Goal: Contribute content: Contribute content

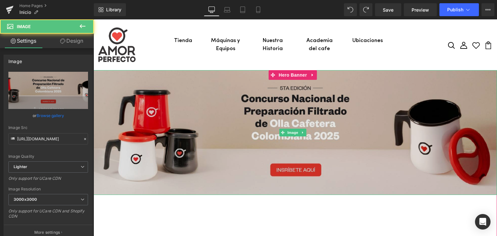
click at [243, 108] on img at bounding box center [295, 132] width 403 height 125
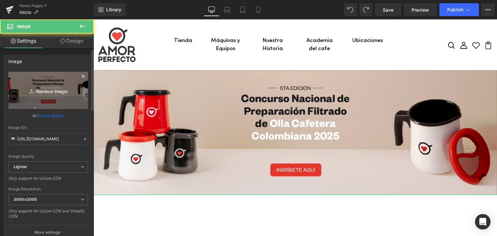
click at [48, 91] on icon "Replace Image" at bounding box center [48, 90] width 52 height 8
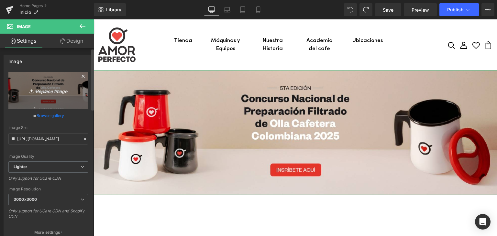
type input "C:\fakepath\Banner-AP-WEB-Campeonato-nacional-[PERSON_NAME].png"
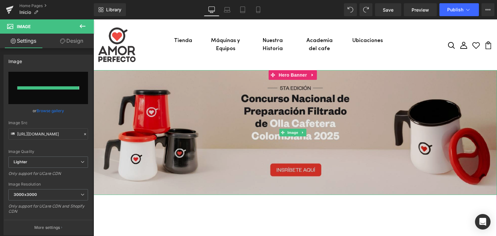
type input "[URL][DOMAIN_NAME][PERSON_NAME]"
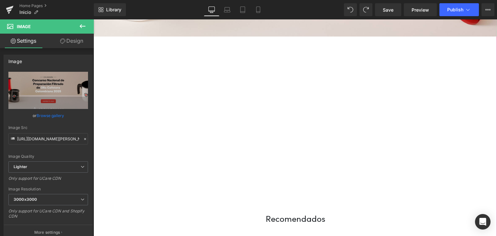
scroll to position [194, 0]
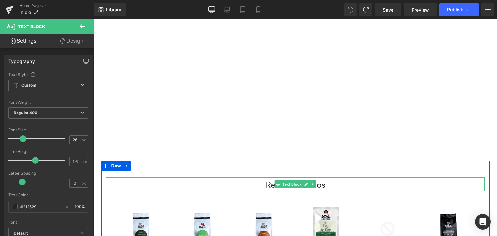
drag, startPoint x: 251, startPoint y: 173, endPoint x: 251, endPoint y: 182, distance: 8.7
click at [251, 182] on div "Recomendados Text Block" at bounding box center [295, 185] width 379 height 14
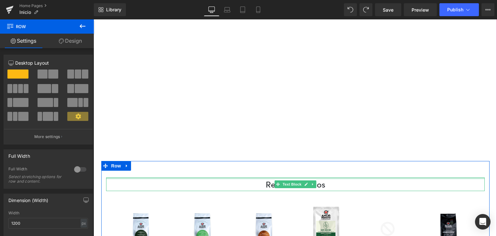
click at [249, 178] on div at bounding box center [295, 179] width 379 height 2
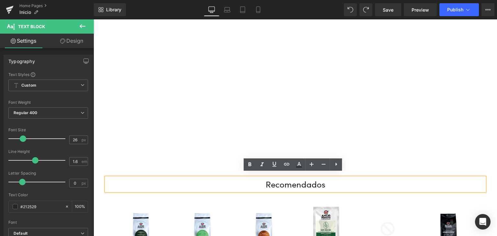
click at [250, 178] on p "Recomendados" at bounding box center [295, 185] width 379 height 14
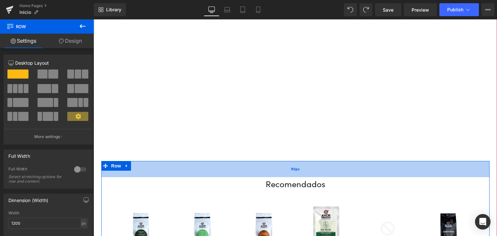
click at [135, 161] on div "50px" at bounding box center [295, 169] width 388 height 16
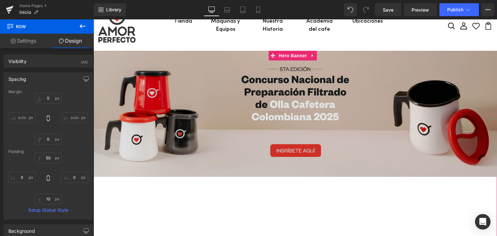
scroll to position [0, 0]
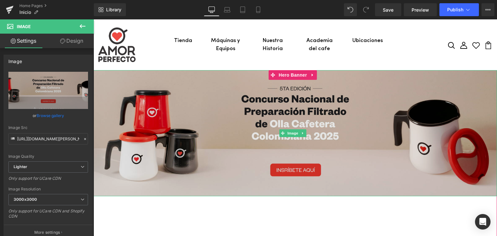
drag, startPoint x: 150, startPoint y: 194, endPoint x: 151, endPoint y: 191, distance: 3.9
click at [151, 191] on div "Image" at bounding box center [295, 133] width 403 height 126
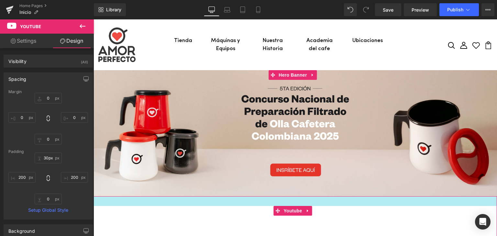
type input "34px"
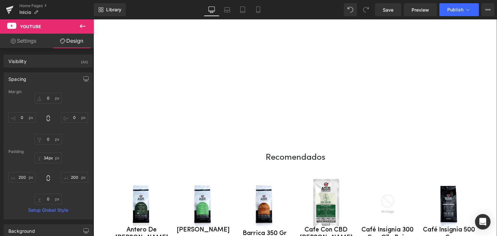
scroll to position [259, 0]
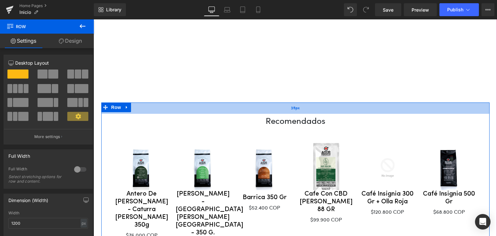
drag, startPoint x: 255, startPoint y: 113, endPoint x: 255, endPoint y: 108, distance: 4.9
click at [255, 108] on div "35px" at bounding box center [295, 108] width 388 height 11
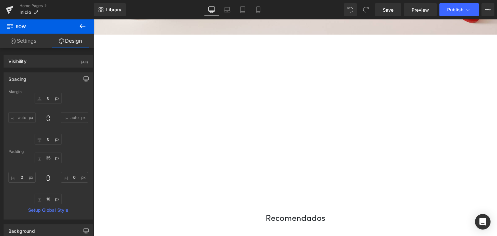
scroll to position [32, 0]
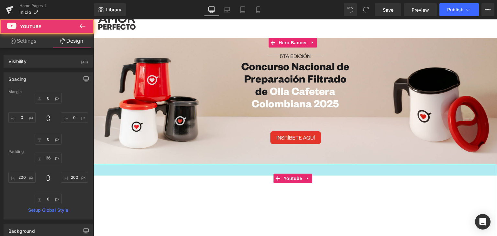
type input "35px"
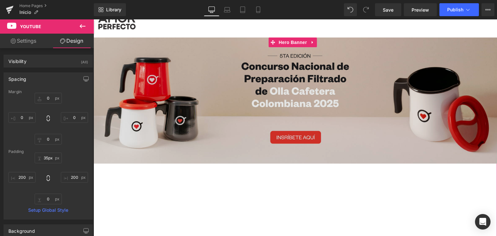
scroll to position [0, 0]
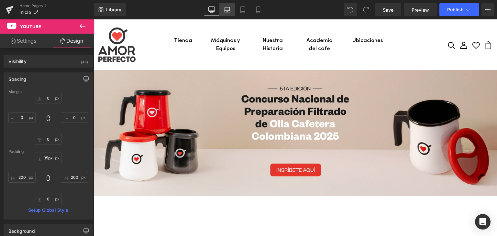
click at [230, 11] on icon at bounding box center [227, 11] width 6 height 2
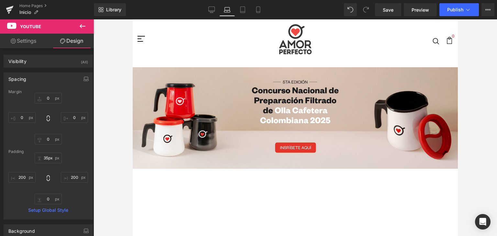
type input "0"
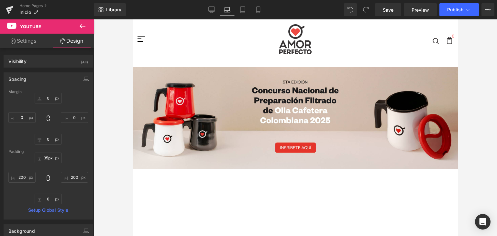
type input "200"
type input "0"
type input "200"
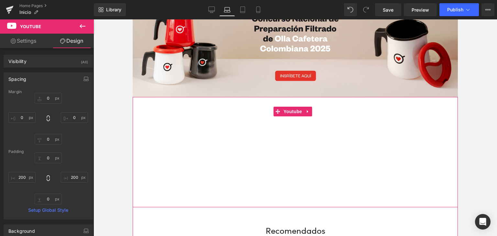
scroll to position [74, 0]
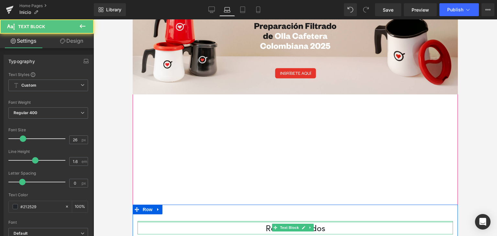
drag, startPoint x: 267, startPoint y: 218, endPoint x: 400, endPoint y: 232, distance: 134.4
click at [267, 221] on div at bounding box center [295, 222] width 315 height 2
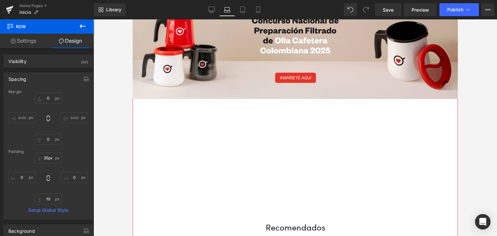
scroll to position [107, 0]
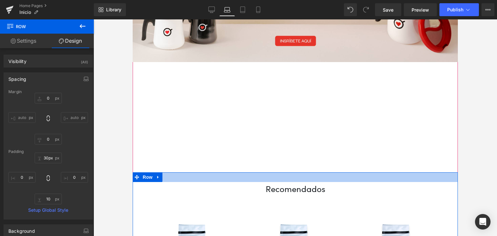
type input "29px"
click at [187, 176] on div at bounding box center [295, 176] width 325 height 9
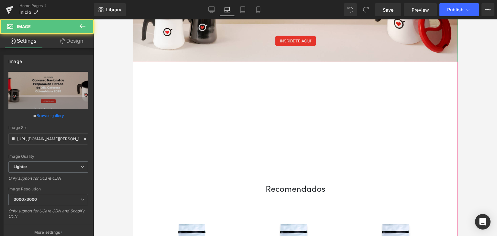
click at [189, 60] on div "Image" at bounding box center [295, 12] width 325 height 102
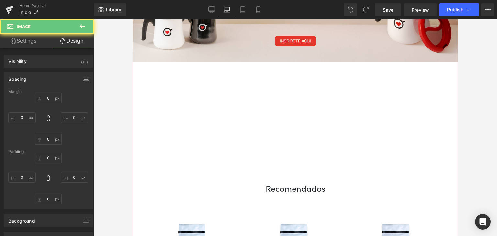
type input "0"
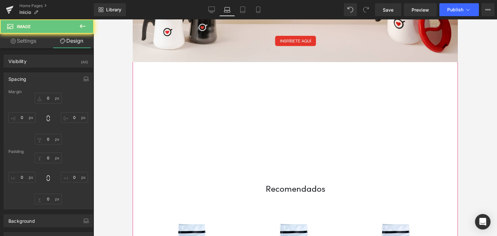
type input "0"
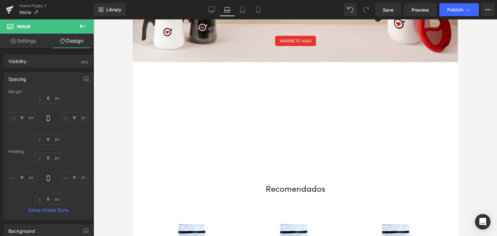
click at [105, 89] on div at bounding box center [295, 127] width 403 height 217
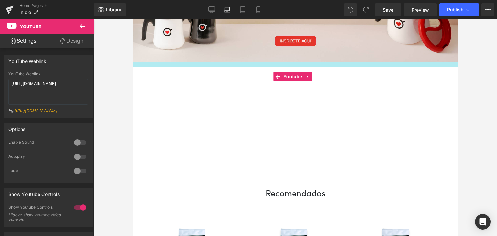
drag, startPoint x: 229, startPoint y: 60, endPoint x: 229, endPoint y: 65, distance: 4.9
click at [229, 65] on div "Youtube 200px" at bounding box center [295, 119] width 325 height 115
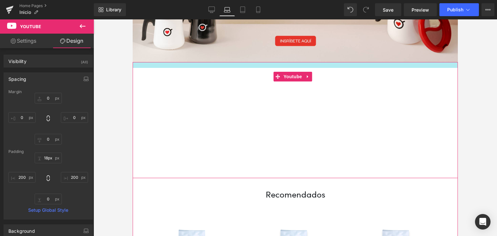
click at [229, 66] on div "Youtube 200px" at bounding box center [295, 120] width 325 height 116
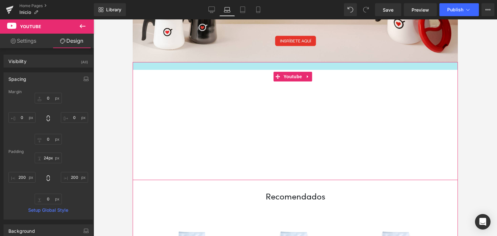
type input "25px"
click at [229, 68] on div "Youtube 200px" at bounding box center [295, 121] width 325 height 118
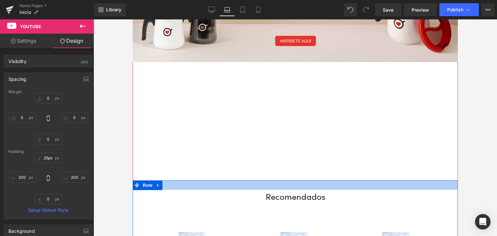
click at [253, 181] on div at bounding box center [295, 185] width 325 height 9
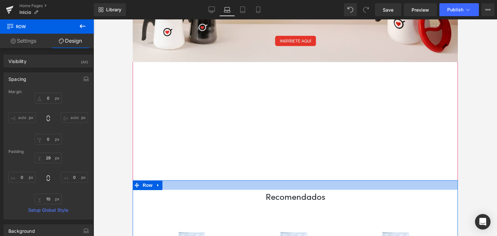
click at [192, 181] on div at bounding box center [295, 185] width 325 height 9
click at [49, 159] on input "29" at bounding box center [48, 158] width 27 height 11
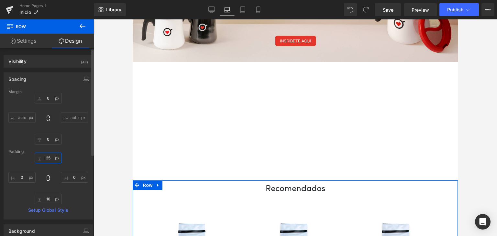
type input "25"
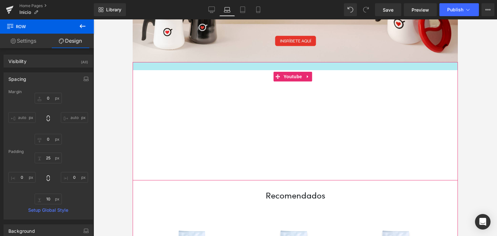
click at [281, 63] on div "Youtube 200px" at bounding box center [295, 121] width 325 height 118
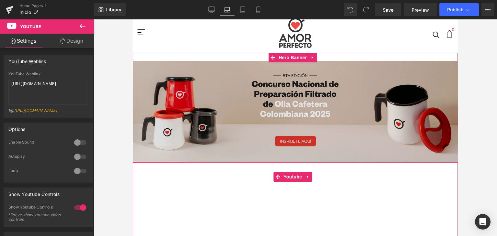
scroll to position [0, 0]
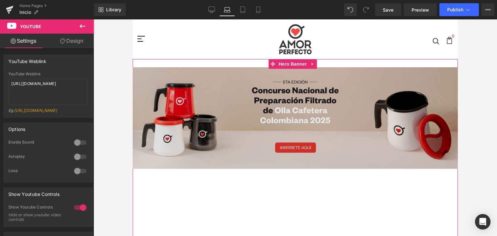
click at [247, 104] on img at bounding box center [295, 118] width 325 height 102
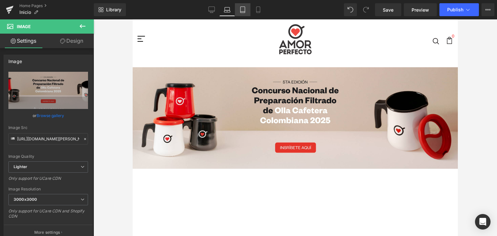
click at [243, 10] on icon at bounding box center [242, 9] width 6 height 6
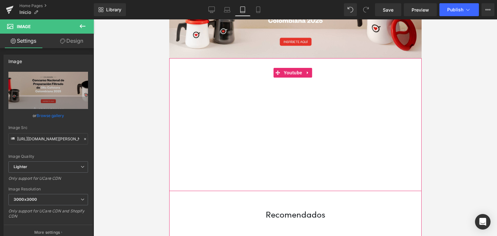
scroll to position [97, 0]
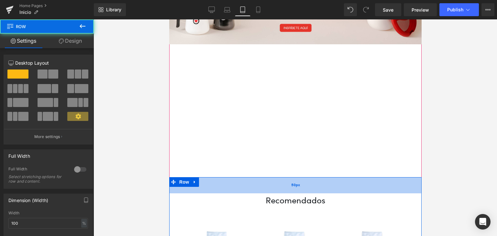
click at [246, 188] on div "50px" at bounding box center [295, 185] width 252 height 16
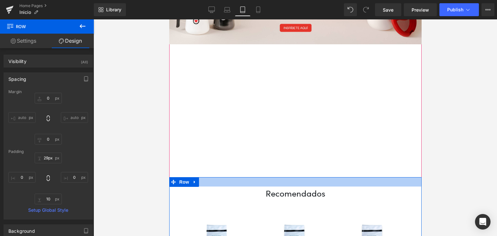
drag, startPoint x: 246, startPoint y: 187, endPoint x: 248, endPoint y: 181, distance: 6.2
click at [248, 181] on div at bounding box center [295, 181] width 252 height 9
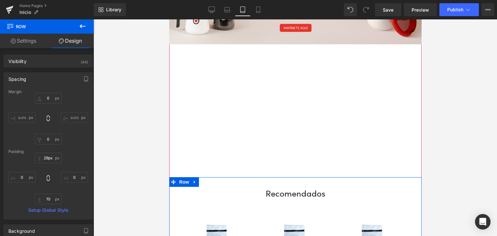
click at [248, 181] on div at bounding box center [295, 181] width 252 height 9
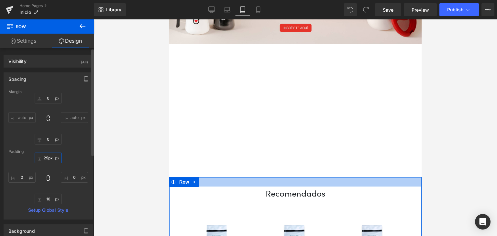
click at [47, 157] on input "29px" at bounding box center [48, 158] width 27 height 11
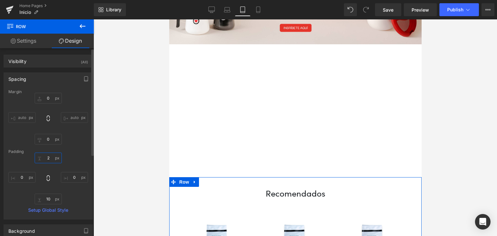
type input "25"
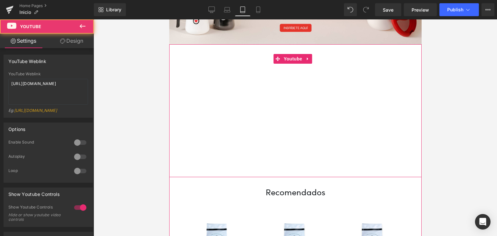
click at [275, 44] on div "Youtube" at bounding box center [295, 110] width 252 height 133
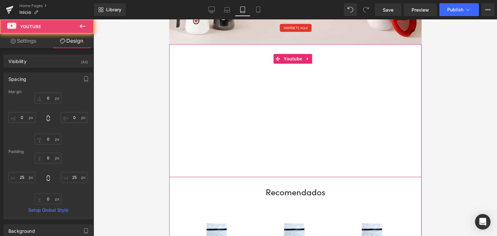
drag, startPoint x: 275, startPoint y: 42, endPoint x: 327, endPoint y: 132, distance: 103.6
click at [275, 44] on div "Youtube" at bounding box center [295, 110] width 252 height 133
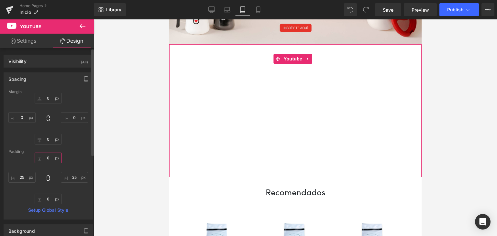
click at [48, 156] on input "0" at bounding box center [48, 158] width 27 height 11
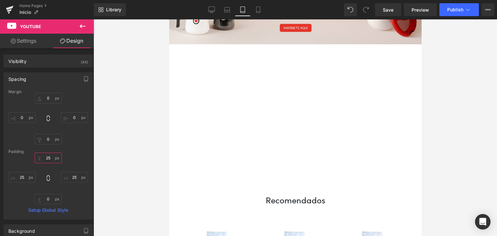
type input "25"
click at [104, 129] on div at bounding box center [295, 127] width 403 height 217
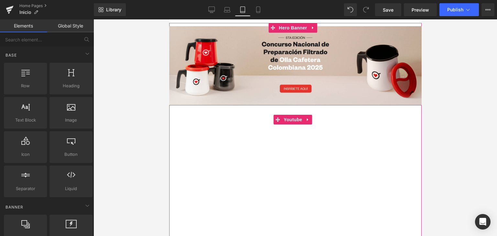
scroll to position [32, 0]
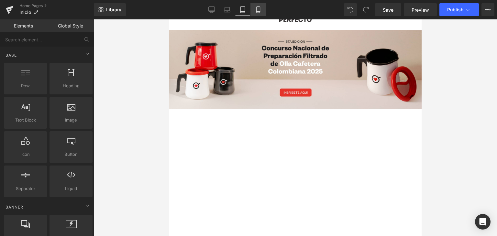
click at [258, 8] on icon at bounding box center [258, 9] width 6 height 6
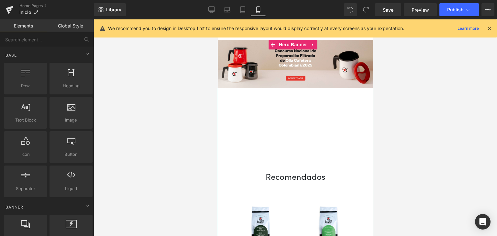
scroll to position [0, 0]
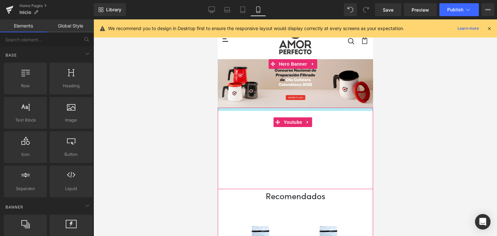
click at [273, 109] on div "Youtube" at bounding box center [294, 149] width 155 height 82
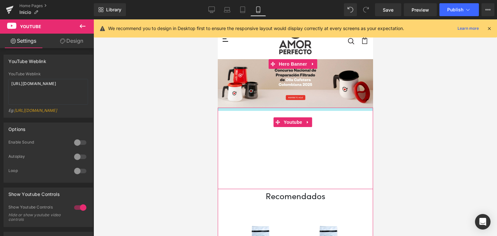
click at [264, 108] on div "Youtube" at bounding box center [294, 149] width 155 height 82
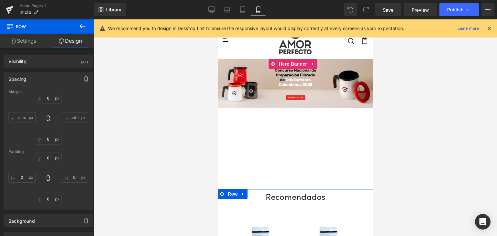
type input "0"
type input "2"
type input "0"
type input "10"
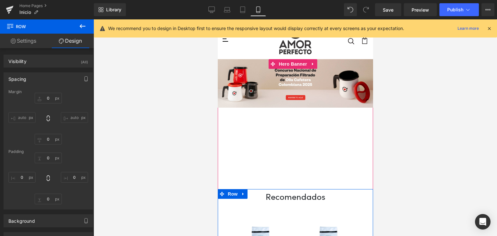
type input "0"
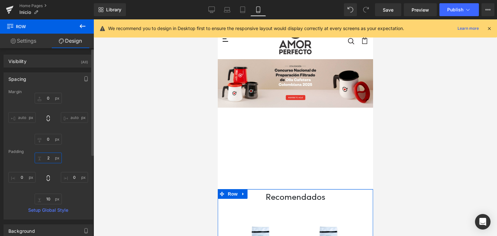
click at [50, 159] on input "2" at bounding box center [48, 158] width 27 height 11
type input "10"
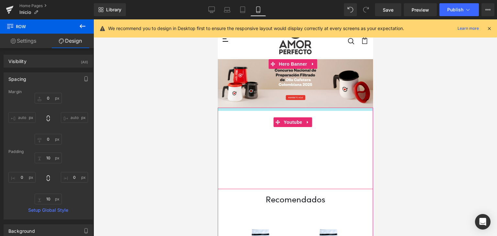
click at [295, 109] on div "Youtube" at bounding box center [294, 149] width 155 height 82
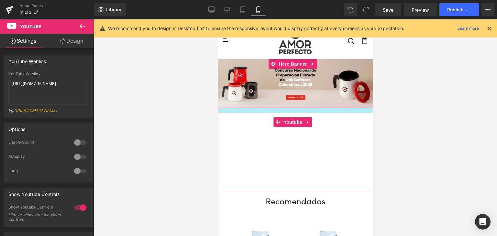
click at [296, 110] on div "Youtube" at bounding box center [294, 149] width 155 height 83
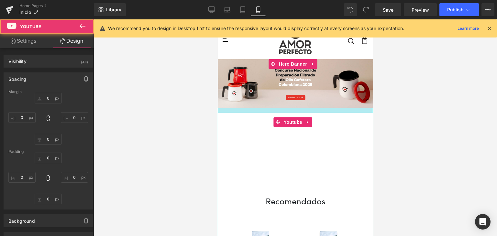
type input "0"
type input "16"
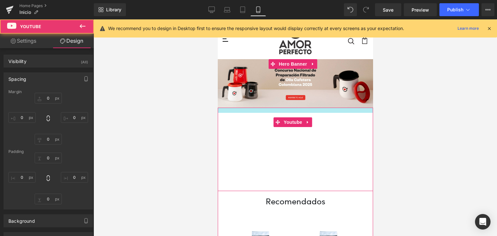
type input "25"
type input "0"
type input "25"
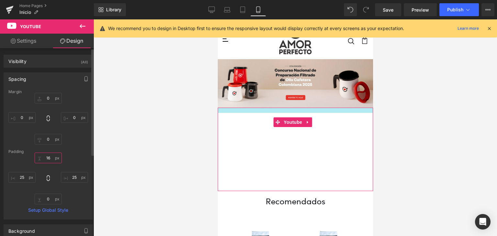
click at [51, 160] on input "16" at bounding box center [48, 158] width 27 height 11
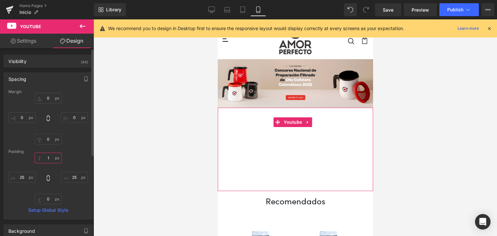
type input "10"
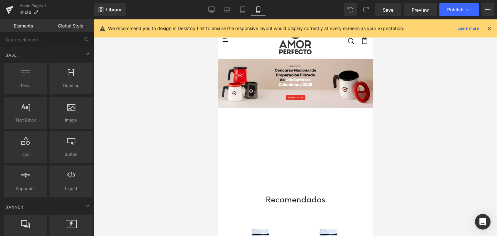
click at [394, 144] on div at bounding box center [295, 127] width 403 height 217
click at [450, 13] on button "Publish" at bounding box center [458, 9] width 39 height 13
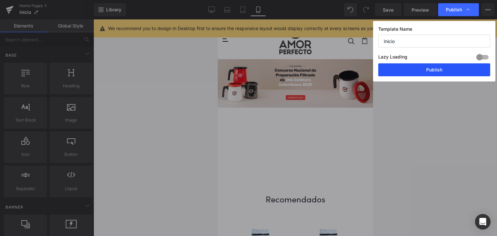
click at [422, 66] on button "Publish" at bounding box center [434, 69] width 112 height 13
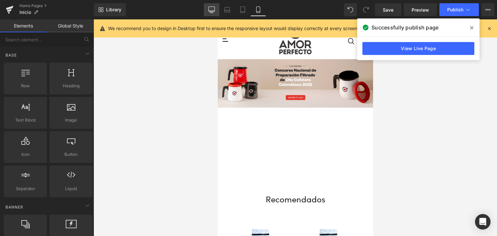
click at [208, 5] on link "Desktop" at bounding box center [212, 9] width 16 height 13
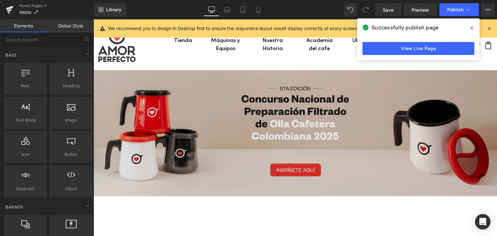
scroll to position [50, 0]
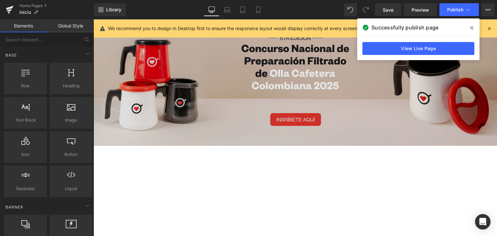
click at [175, 100] on img at bounding box center [295, 83] width 403 height 126
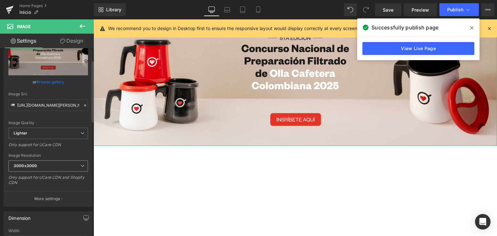
scroll to position [65, 0]
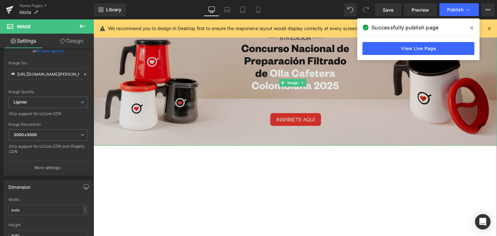
click at [217, 101] on img at bounding box center [295, 83] width 403 height 126
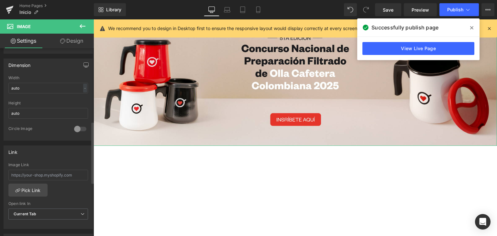
scroll to position [226, 0]
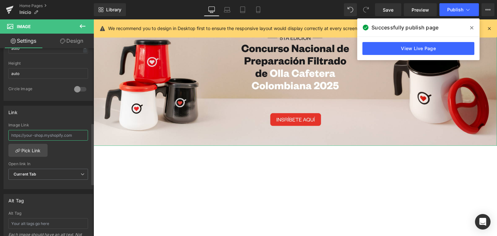
click at [39, 135] on input "text" at bounding box center [48, 135] width 80 height 11
paste input "[URL][DOMAIN_NAME]"
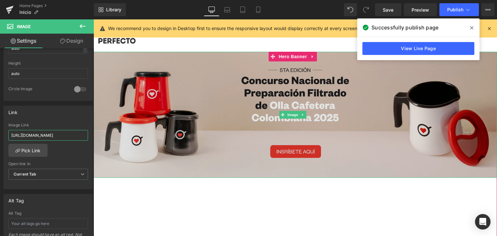
scroll to position [0, 0]
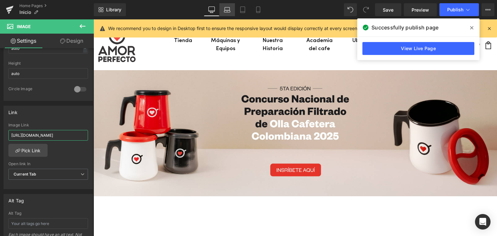
type input "[URL][DOMAIN_NAME]"
click at [228, 8] on icon at bounding box center [227, 9] width 6 height 6
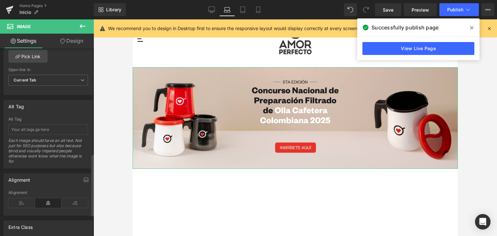
scroll to position [256, 0]
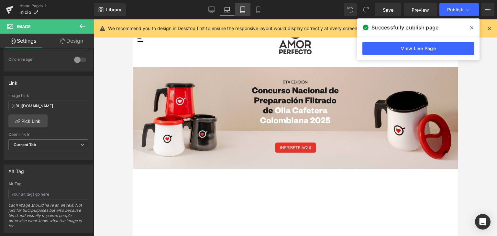
click at [246, 8] on icon at bounding box center [242, 9] width 6 height 6
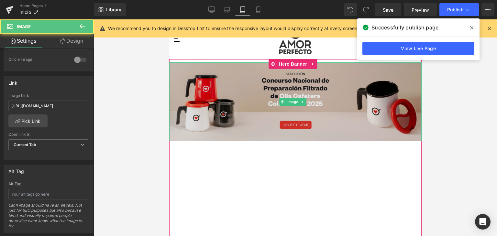
click at [241, 109] on img at bounding box center [295, 101] width 252 height 79
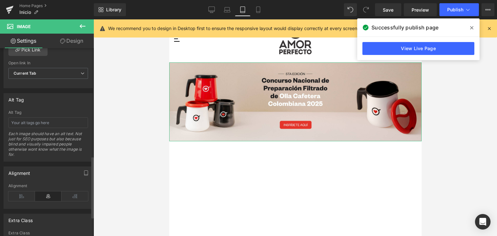
scroll to position [288, 0]
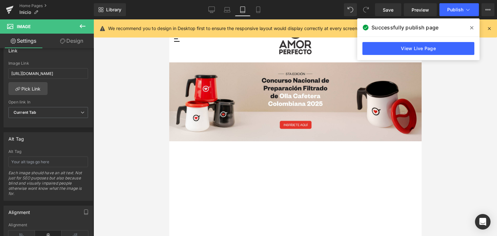
click at [259, 12] on icon at bounding box center [258, 9] width 6 height 6
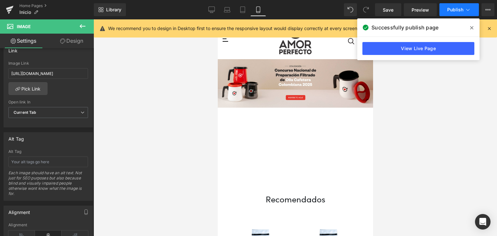
click at [449, 9] on span "Publish" at bounding box center [455, 9] width 16 height 5
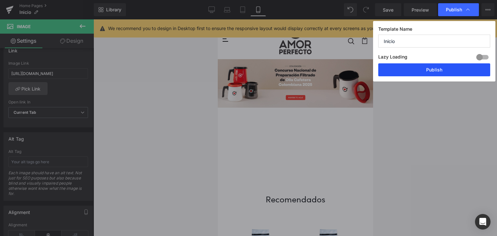
click at [413, 71] on button "Publish" at bounding box center [434, 69] width 112 height 13
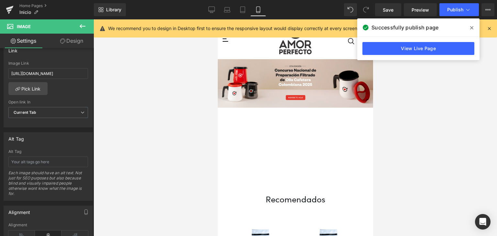
click at [470, 26] on icon at bounding box center [471, 27] width 3 height 5
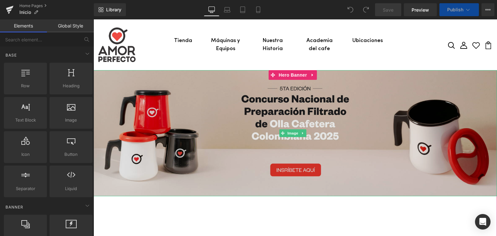
click at [188, 134] on img at bounding box center [295, 133] width 403 height 126
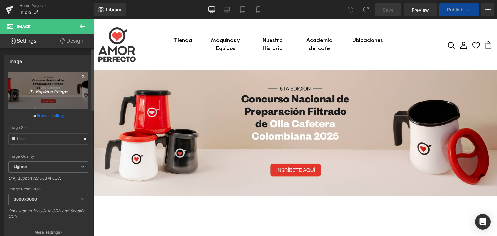
click at [57, 88] on icon "Replace Image" at bounding box center [48, 90] width 52 height 8
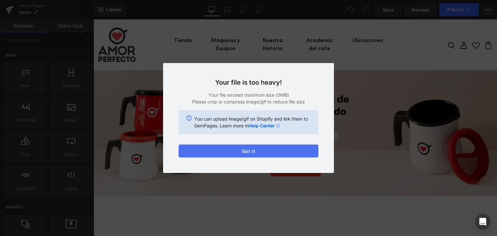
click at [235, 152] on button "Got it" at bounding box center [249, 151] width 140 height 13
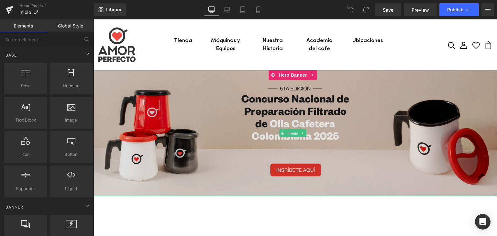
click at [167, 117] on img at bounding box center [295, 133] width 403 height 126
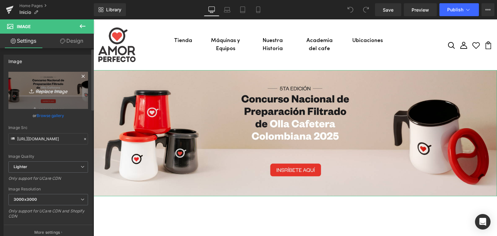
click at [47, 90] on icon "Replace Image" at bounding box center [48, 90] width 52 height 8
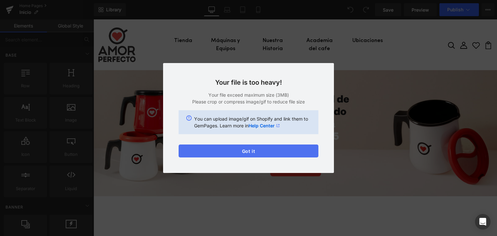
drag, startPoint x: 259, startPoint y: 150, endPoint x: 167, endPoint y: 131, distance: 94.7
click at [259, 150] on button "Got it" at bounding box center [249, 151] width 140 height 13
